Goal: Information Seeking & Learning: Learn about a topic

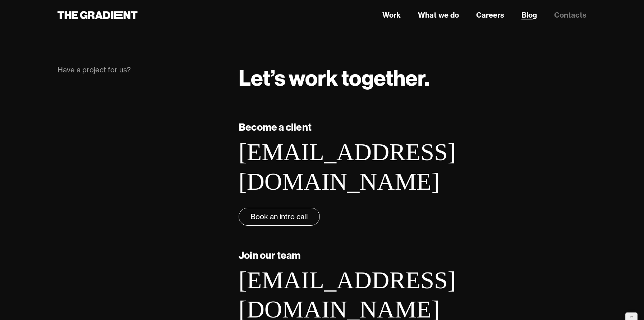
click at [530, 14] on link "Blog" at bounding box center [529, 15] width 15 height 11
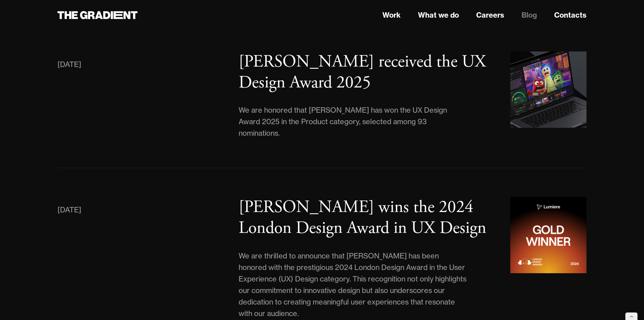
scroll to position [238, 0]
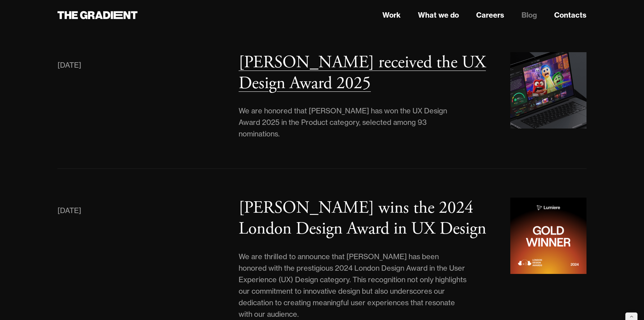
click at [301, 82] on h3 "[PERSON_NAME] received the UX Design Award 2025" at bounding box center [362, 72] width 247 height 43
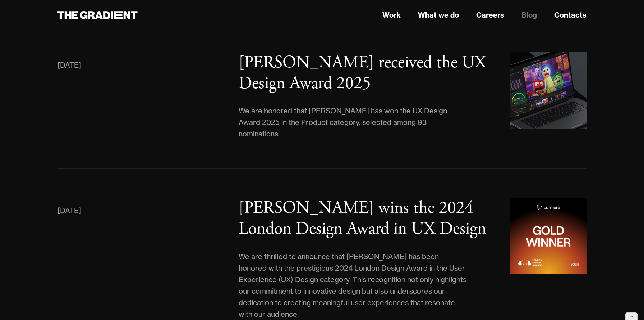
click at [286, 206] on h3 "Lumiere wins the 2024 London Design Award in UX Design" at bounding box center [363, 218] width 248 height 43
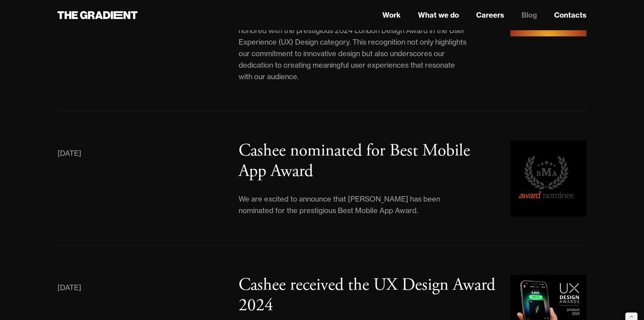
scroll to position [476, 0]
click at [319, 139] on h3 "Cashee nominated for Best Mobile App Award" at bounding box center [354, 160] width 231 height 43
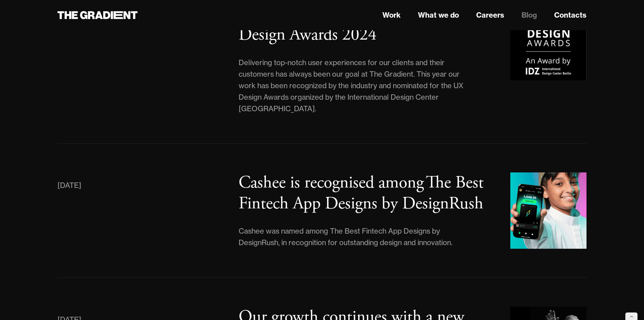
scroll to position [1163, 0]
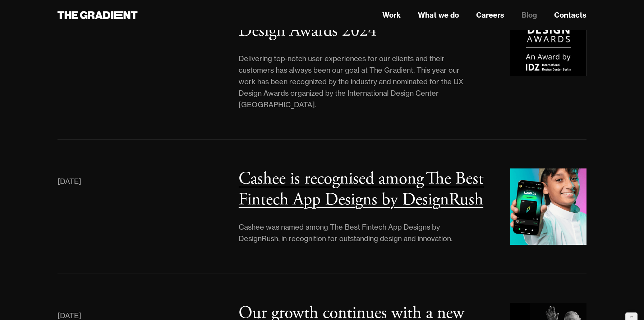
click at [282, 182] on h3 "Cashee is recognised among The Best Fintech App Designs by DesignRush" at bounding box center [361, 189] width 245 height 43
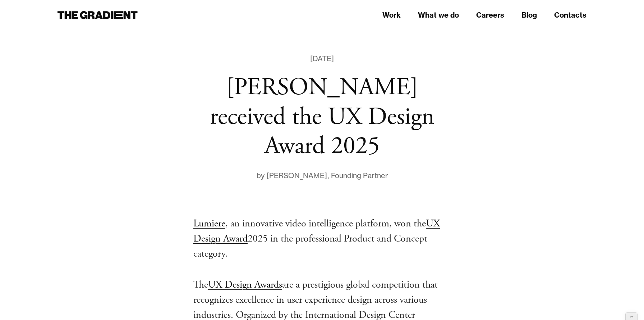
scroll to position [19, 0]
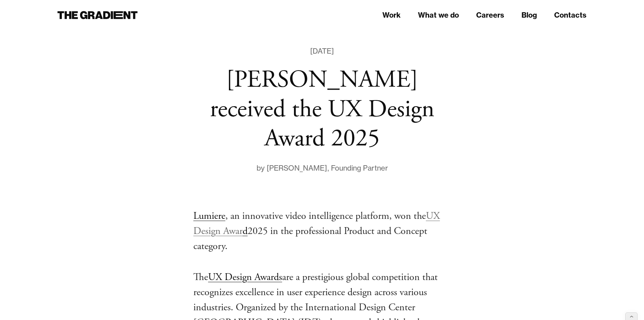
click at [233, 209] on link "UX Design Awar" at bounding box center [316, 223] width 247 height 28
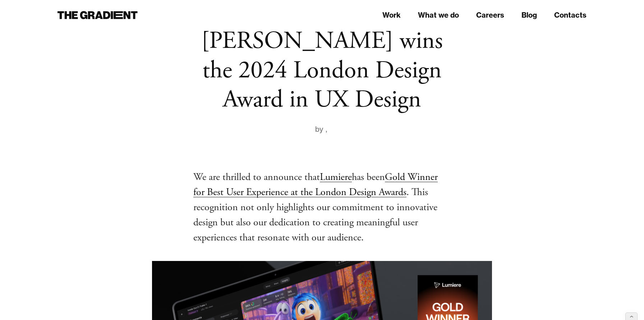
scroll to position [60, 0]
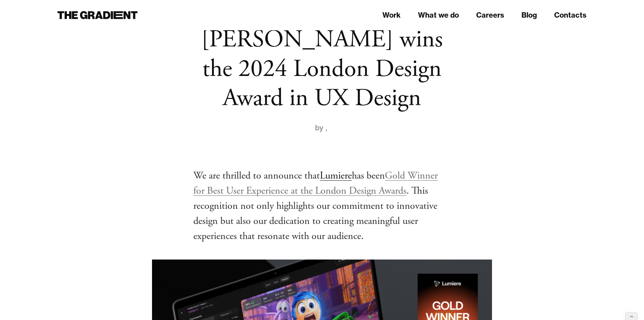
click at [390, 189] on link "Gold Winner for Best User Experience at the London Design Awards" at bounding box center [315, 183] width 244 height 28
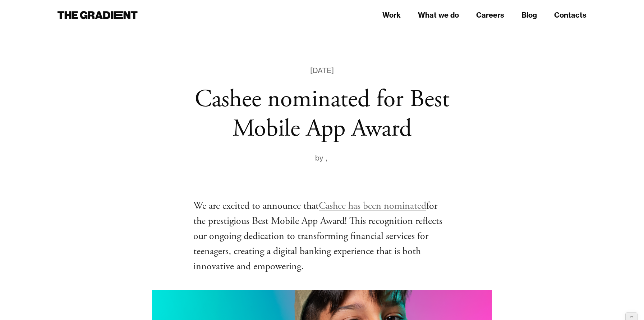
scroll to position [4, 0]
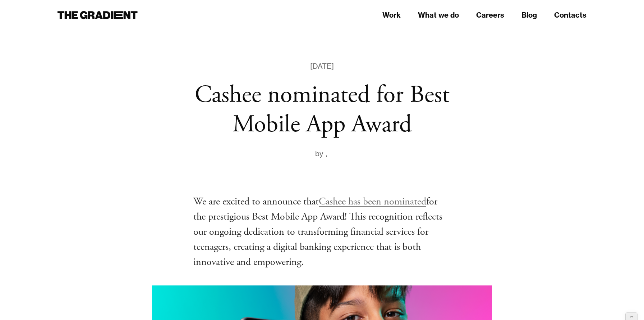
click at [384, 201] on link "Cashee has been nominated" at bounding box center [372, 201] width 107 height 13
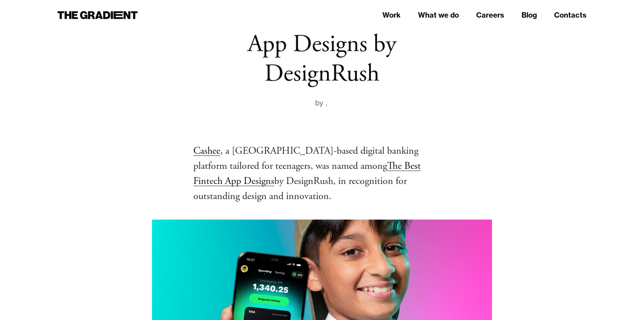
scroll to position [142, 0]
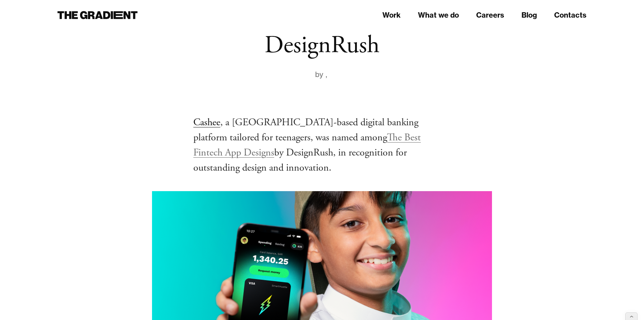
click at [334, 135] on link "The Best Fintech App Designs" at bounding box center [307, 145] width 228 height 28
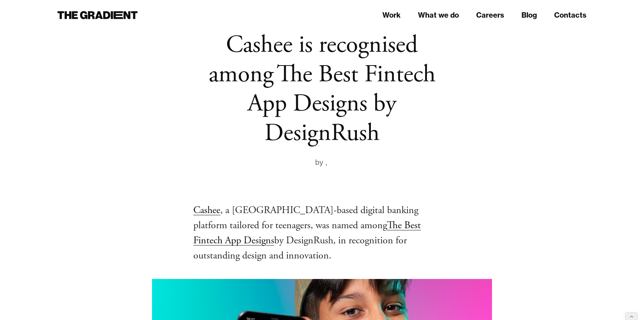
scroll to position [71, 0]
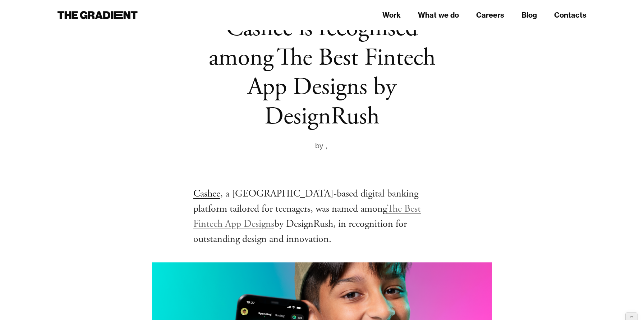
click at [340, 208] on link "The Best Fintech App Designs" at bounding box center [307, 216] width 228 height 28
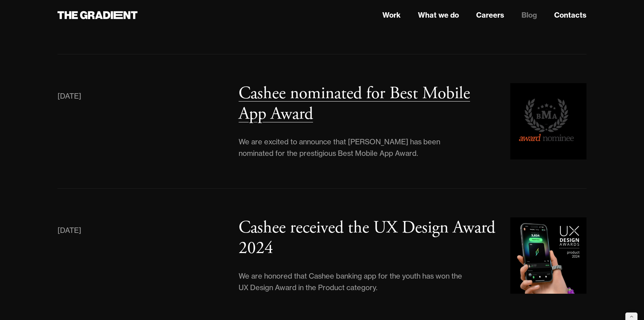
scroll to position [540, 0]
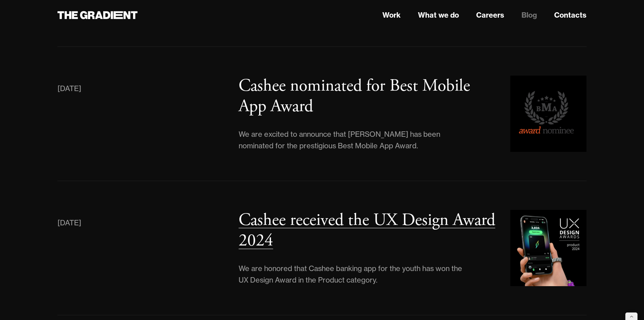
click at [289, 212] on h3 "Cashee received the UX Design Award 2024" at bounding box center [367, 230] width 257 height 43
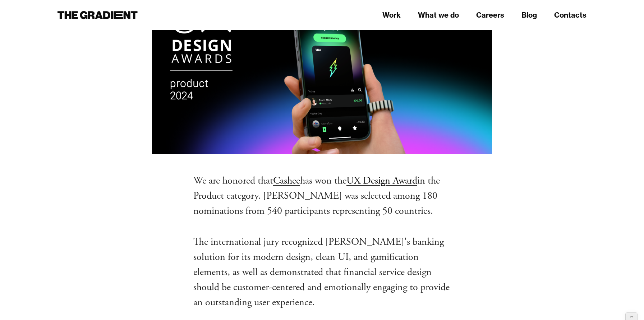
scroll to position [208, 0]
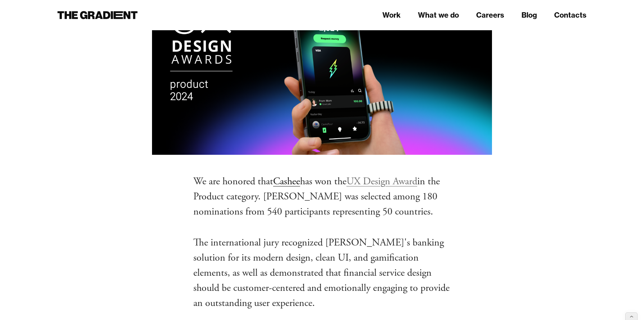
click at [399, 183] on link "UX Design Award" at bounding box center [382, 181] width 71 height 13
